Goal: Book appointment/travel/reservation

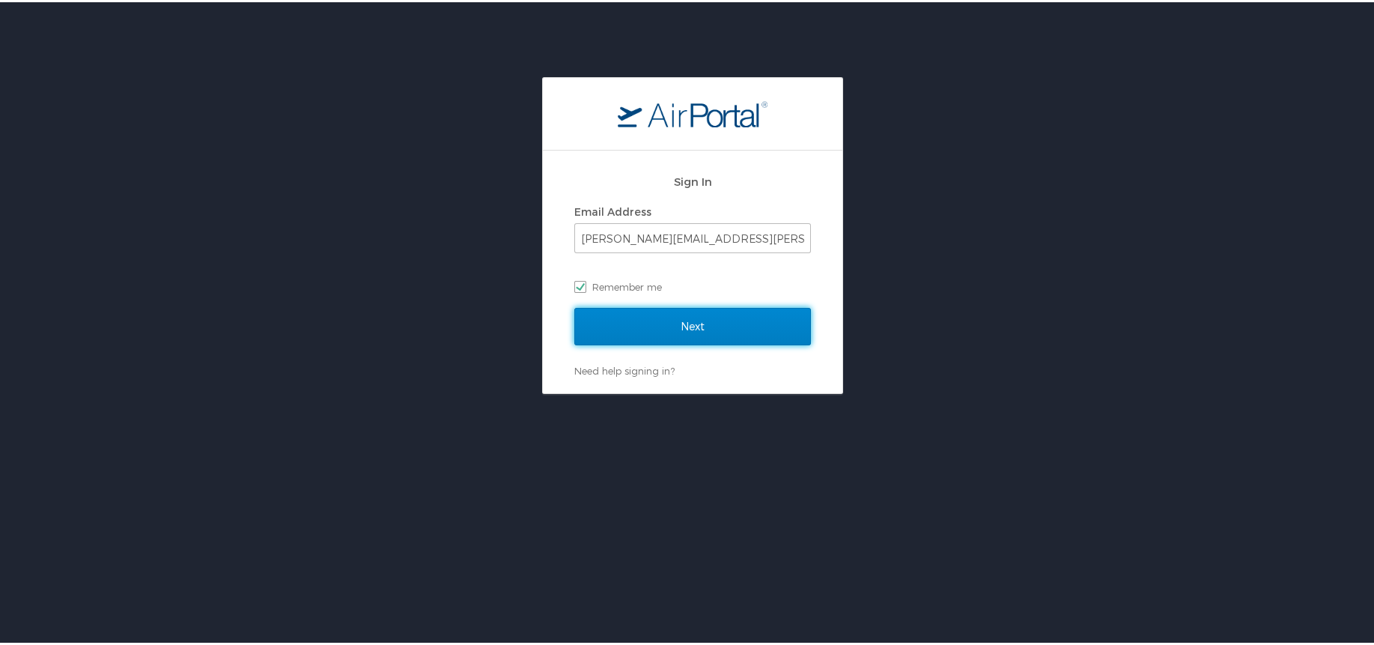
click at [748, 341] on input "Next" at bounding box center [692, 323] width 237 height 37
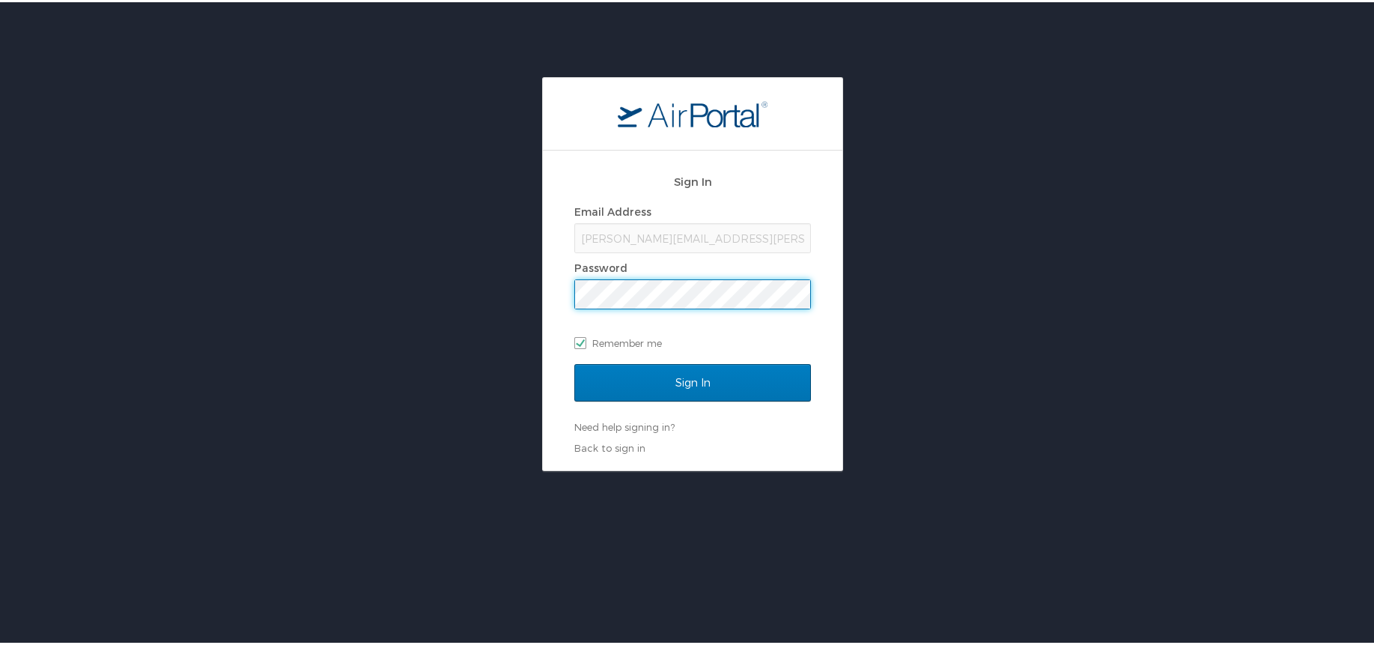
click at [574, 362] on input "Sign In" at bounding box center [692, 380] width 237 height 37
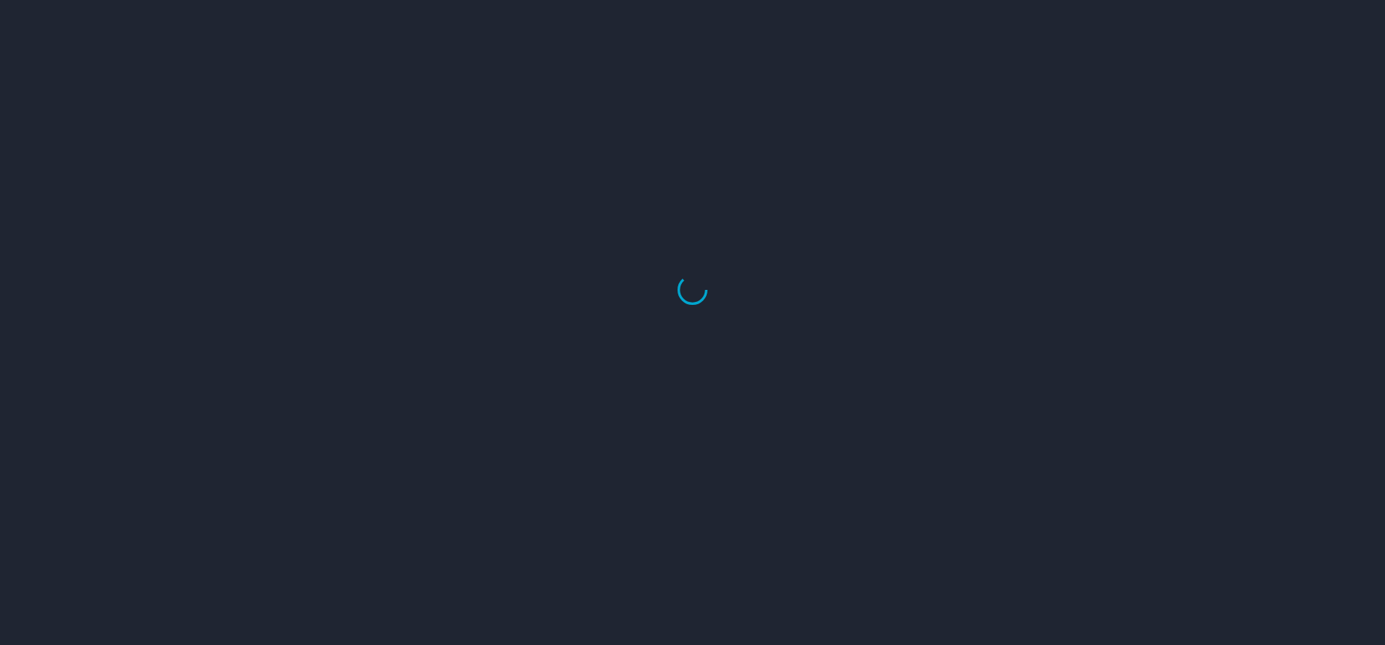
select select "US"
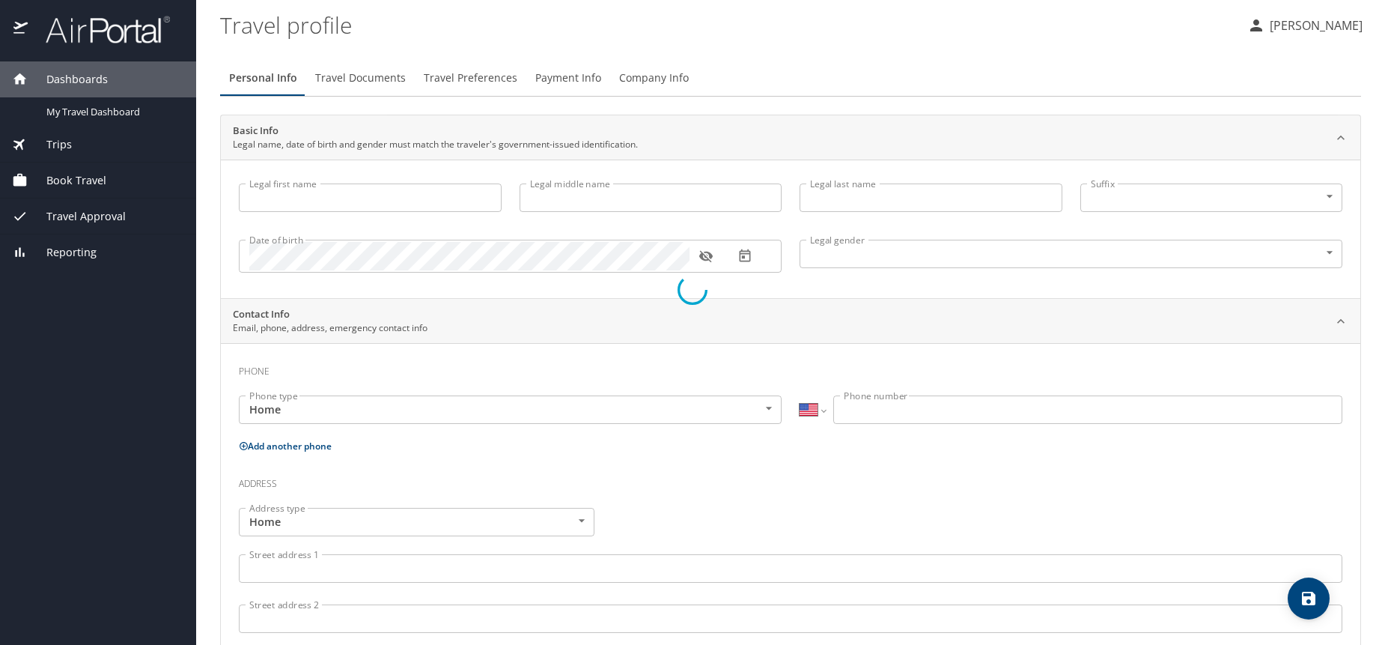
type input "Joel"
type input "Cox"
type input "Male"
select select "US"
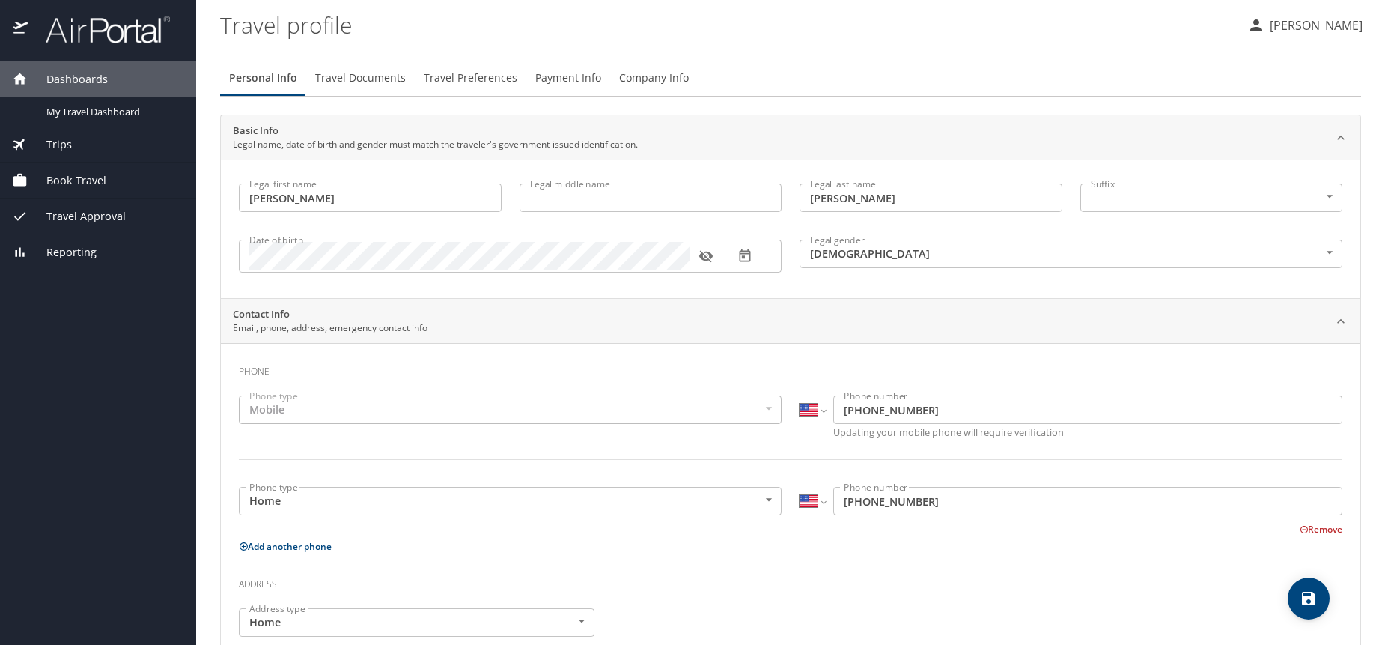
click at [121, 171] on div "Book Travel" at bounding box center [98, 180] width 196 height 36
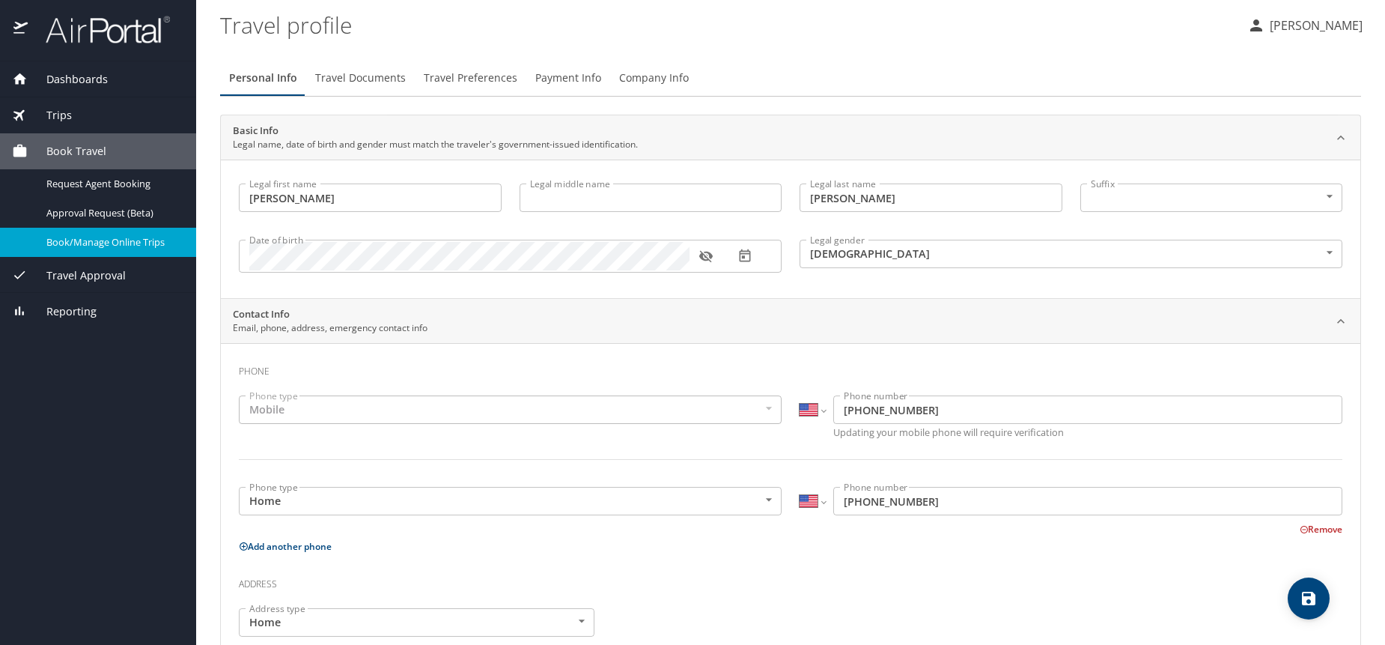
click at [122, 240] on span "Book/Manage Online Trips" at bounding box center [112, 242] width 132 height 14
